Goal: Register for event/course

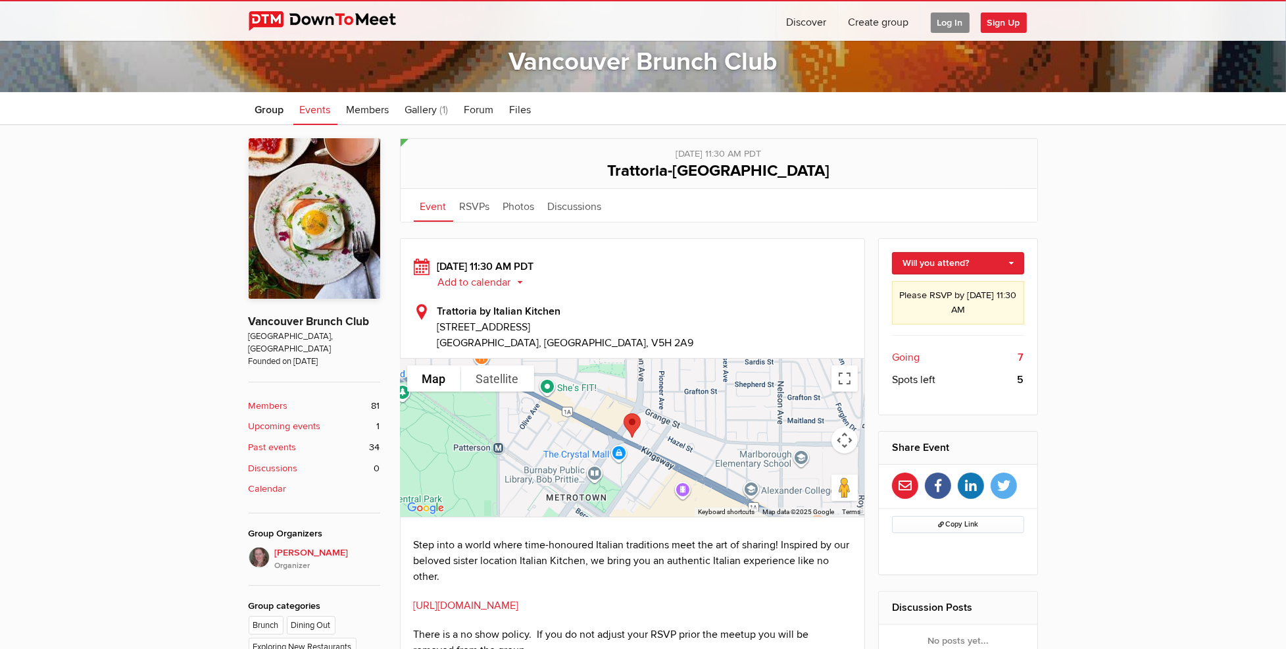
scroll to position [263, 0]
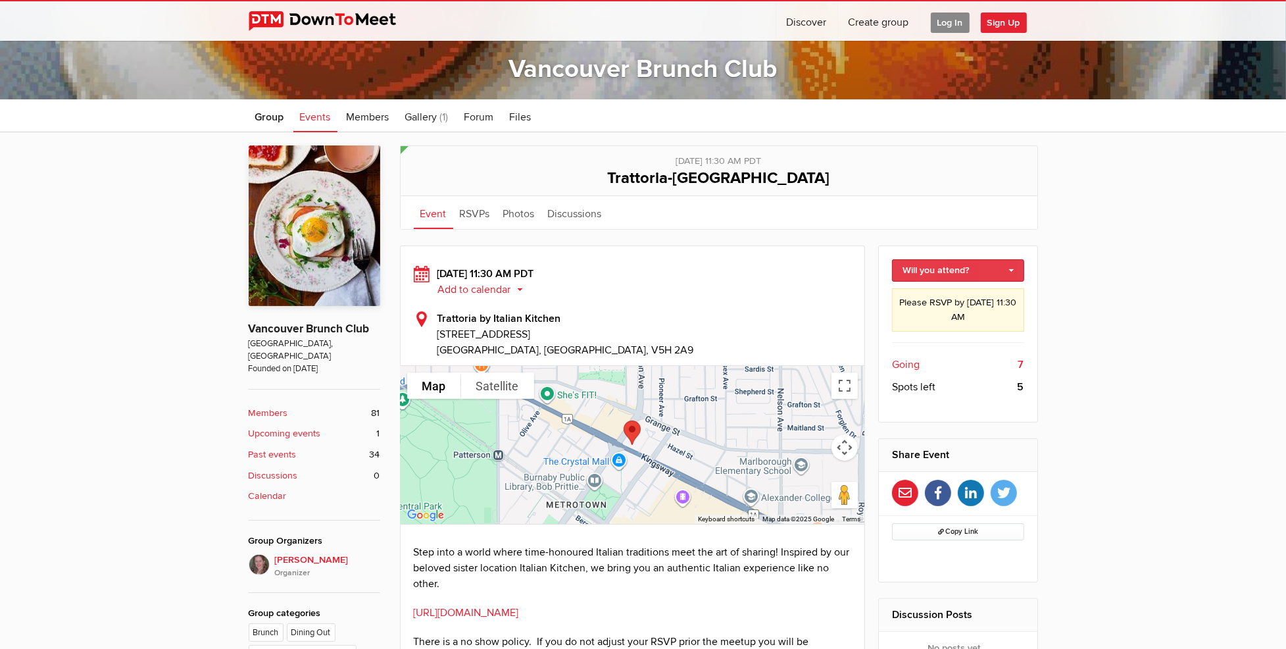
click at [966, 265] on link "Will you attend?" at bounding box center [958, 270] width 132 height 22
click at [949, 295] on link "I'm going" at bounding box center [958, 299] width 131 height 20
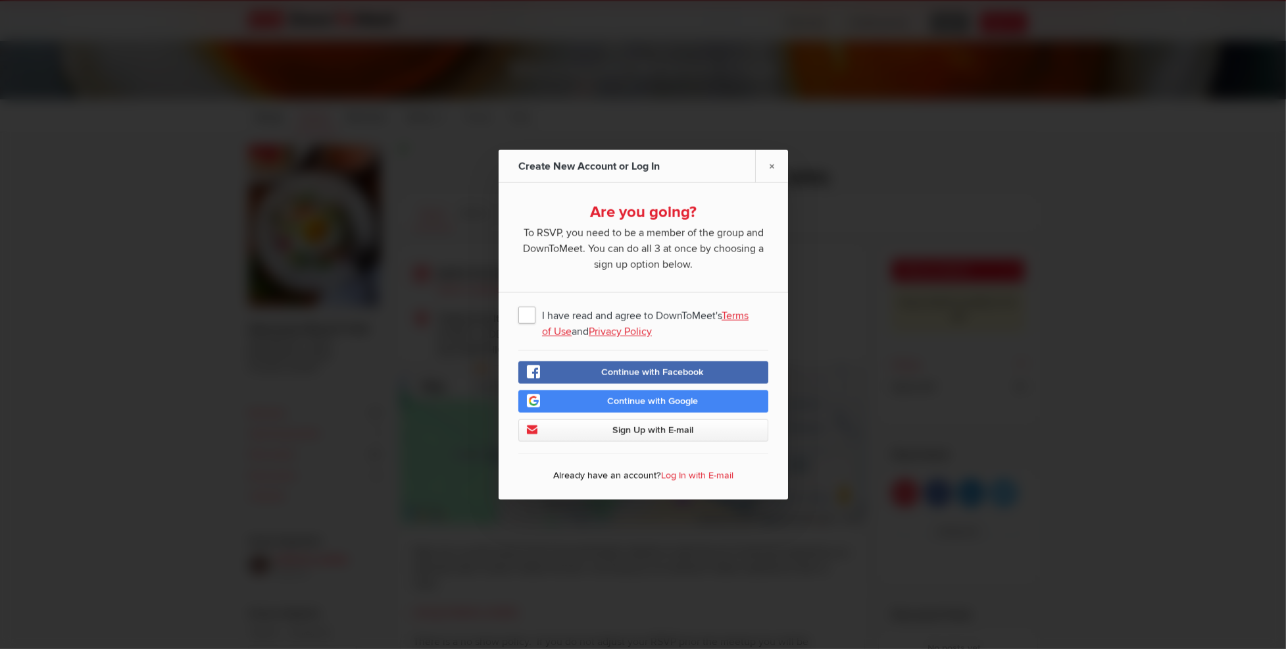
click at [524, 314] on span "I have read and agree to DownToMeet's Terms of Use and Privacy Policy" at bounding box center [643, 315] width 250 height 24
click at [0, 0] on input "I have read and agree to DownToMeet's Terms of Use and Privacy Policy" at bounding box center [0, 0] width 0 height 0
click at [701, 476] on link "Log In with E-mail" at bounding box center [697, 475] width 72 height 11
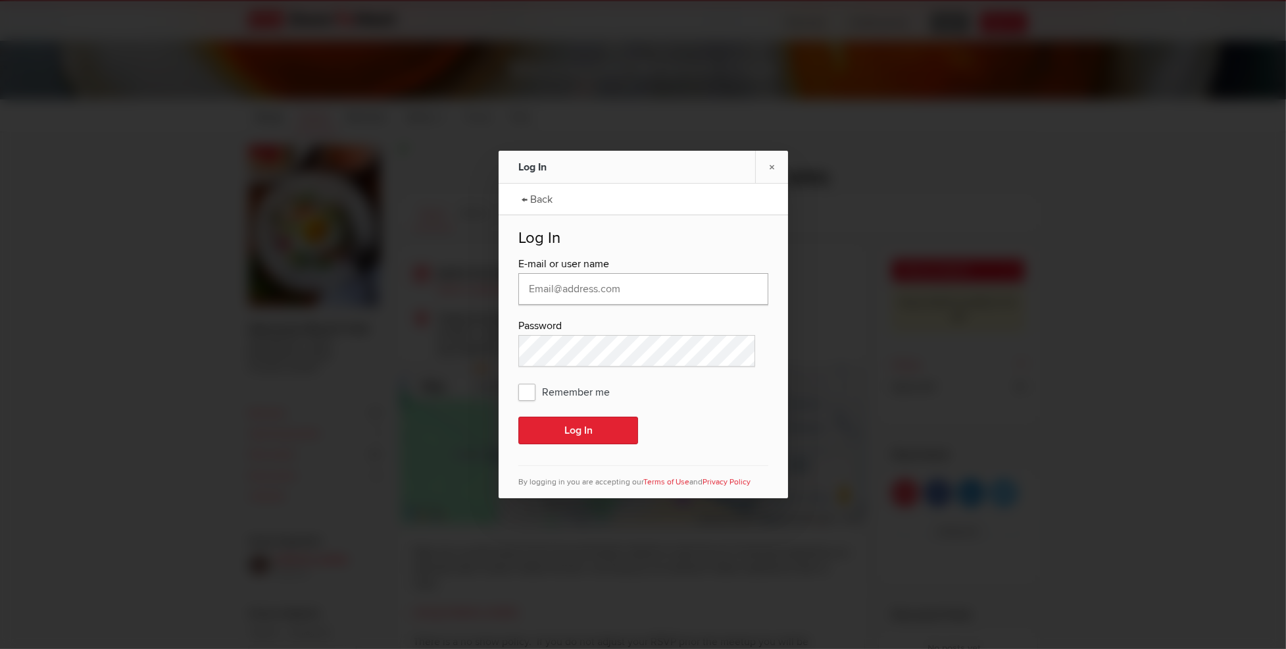
type input "Andaw@shaw.ca"
click at [558, 430] on button "Log In" at bounding box center [578, 430] width 120 height 28
